Goal: Find specific page/section: Find specific page/section

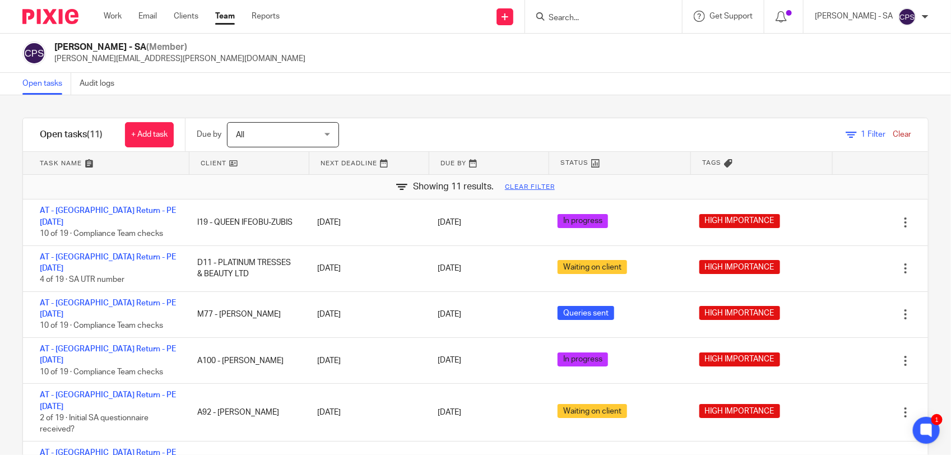
click at [581, 17] on input "Search" at bounding box center [597, 18] width 101 height 10
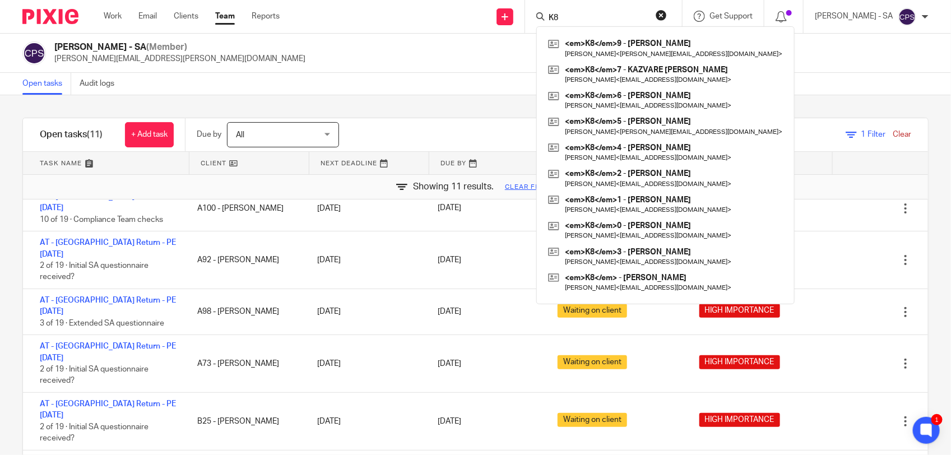
type input "K8"
